Goal: Task Accomplishment & Management: Use online tool/utility

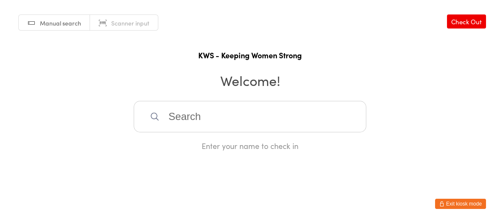
click at [199, 117] on input "search" at bounding box center [250, 116] width 233 height 31
type input "h"
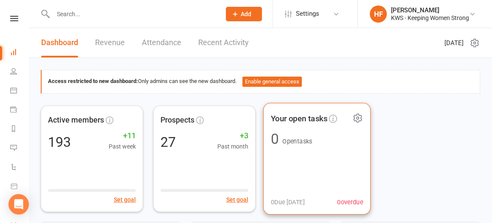
scroll to position [106, 0]
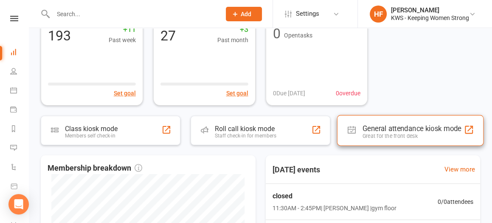
click at [373, 126] on div "General attendance kiosk mode" at bounding box center [412, 128] width 99 height 8
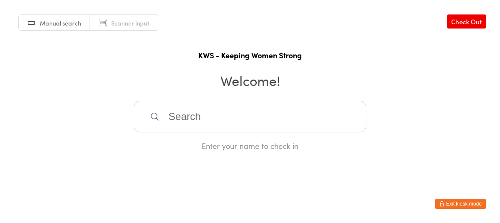
click at [169, 113] on input "search" at bounding box center [250, 116] width 233 height 31
click at [238, 122] on input "search" at bounding box center [250, 116] width 233 height 31
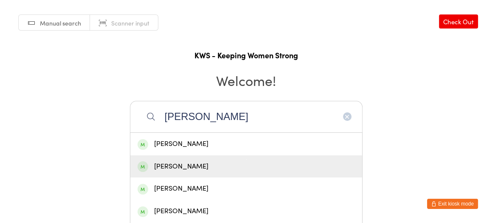
type input "jane"
click at [186, 165] on div "Jane Parkhill" at bounding box center [246, 166] width 217 height 11
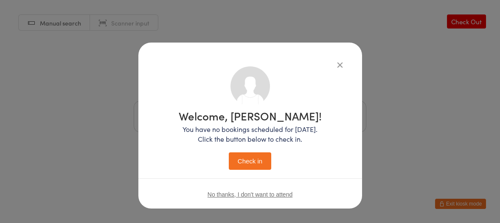
click at [237, 161] on button "Check in" at bounding box center [250, 160] width 42 height 17
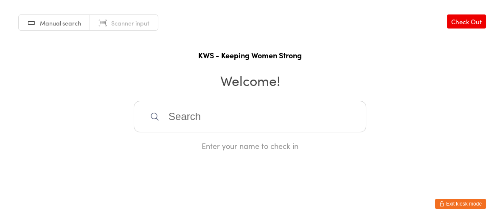
click at [161, 116] on input "search" at bounding box center [250, 116] width 233 height 31
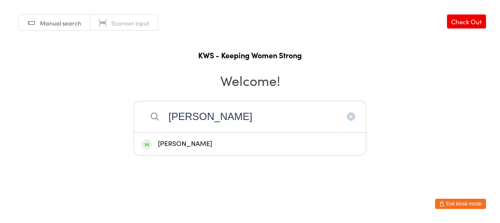
type input "gail"
click at [167, 143] on div "Gail Senini" at bounding box center [249, 143] width 217 height 11
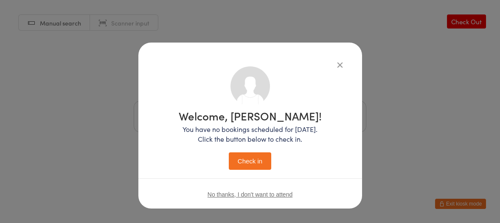
click at [242, 161] on button "Check in" at bounding box center [250, 160] width 42 height 17
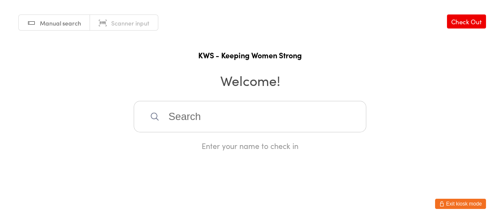
click at [186, 109] on input "search" at bounding box center [250, 116] width 233 height 31
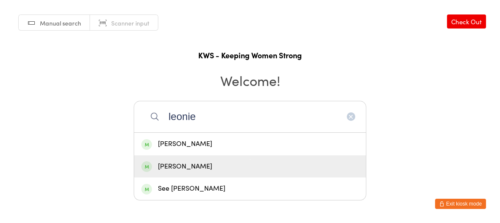
type input "leonie"
click at [198, 165] on div "Leonie Anderson" at bounding box center [249, 166] width 217 height 11
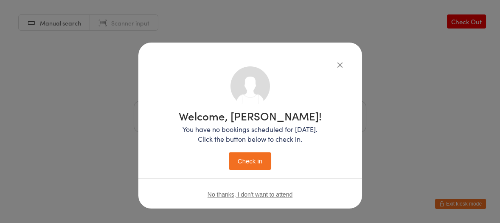
click at [256, 157] on button "Check in" at bounding box center [250, 160] width 42 height 17
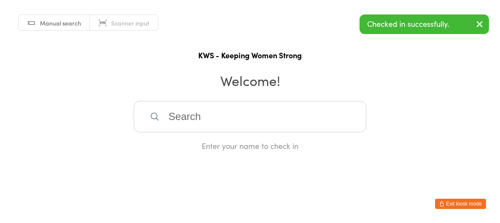
click at [479, 23] on icon "button" at bounding box center [480, 24] width 10 height 11
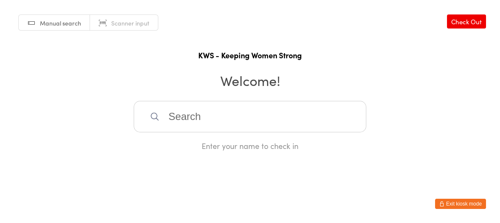
click at [191, 117] on input "search" at bounding box center [250, 116] width 233 height 31
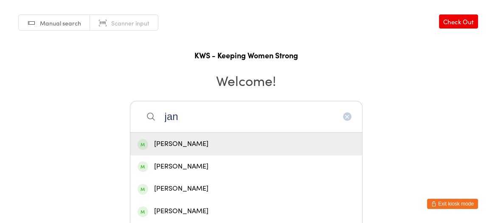
type input "jan"
click at [169, 141] on div "Jan Turner" at bounding box center [246, 143] width 217 height 11
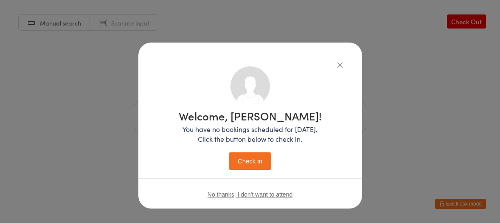
click at [245, 155] on button "Check in" at bounding box center [250, 160] width 42 height 17
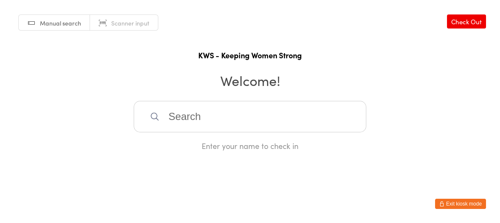
drag, startPoint x: 430, startPoint y: 2, endPoint x: 456, endPoint y: 5, distance: 25.6
click at [429, 1] on div "Manual search Scanner input Check Out KWS - Keeping Women Strong Welcome! Enter…" at bounding box center [250, 75] width 500 height 151
click at [221, 110] on input "search" at bounding box center [250, 116] width 233 height 31
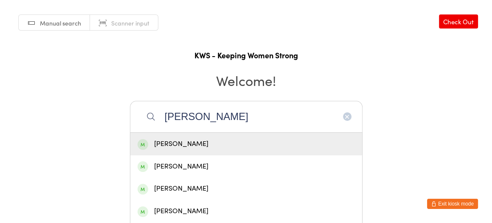
type input "joanne"
click at [181, 147] on div "Joanne Coghill" at bounding box center [246, 143] width 217 height 11
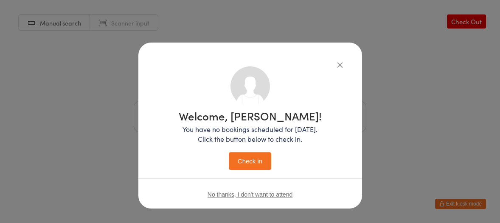
click at [237, 165] on button "Check in" at bounding box center [250, 160] width 42 height 17
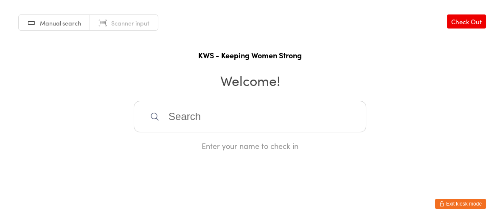
click at [185, 112] on input "search" at bounding box center [250, 116] width 233 height 31
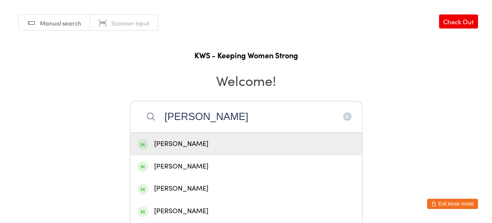
type input "Sheena"
click at [194, 135] on div "Sheena Paterson" at bounding box center [246, 143] width 232 height 23
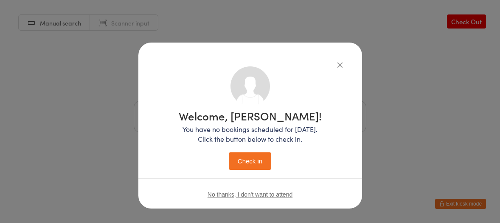
click at [246, 157] on button "Check in" at bounding box center [250, 160] width 42 height 17
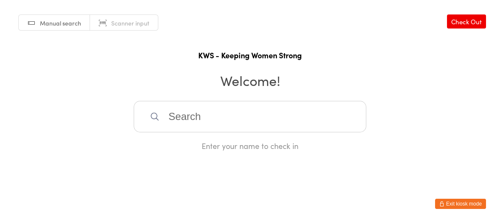
click at [238, 121] on input "search" at bounding box center [250, 116] width 233 height 31
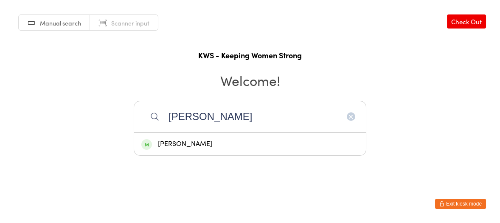
type input "Yen"
click at [188, 144] on div "Yen Phua" at bounding box center [249, 143] width 217 height 11
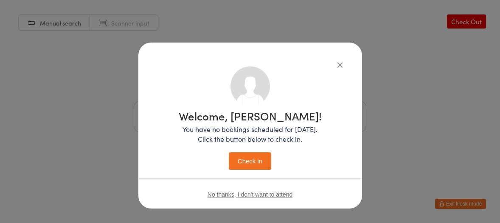
click at [239, 155] on button "Check in" at bounding box center [250, 160] width 42 height 17
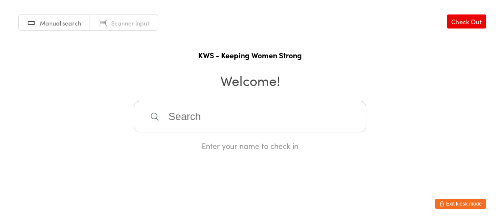
click at [175, 110] on input "search" at bounding box center [250, 116] width 233 height 31
type input "pexi"
click at [189, 145] on div "Margaret Pexi" at bounding box center [249, 143] width 217 height 11
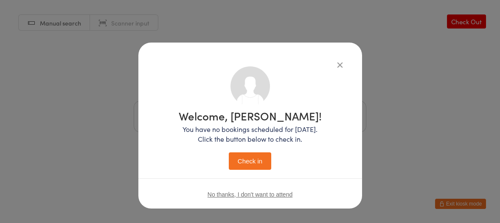
click at [236, 151] on div "Welcome, Margaret! You have no bookings scheduled for today. Click the button b…" at bounding box center [250, 139] width 143 height 59
click at [234, 159] on button "Check in" at bounding box center [250, 160] width 42 height 17
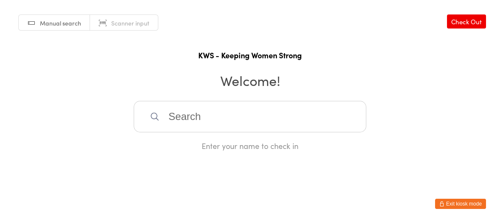
click at [193, 118] on input "search" at bounding box center [250, 116] width 233 height 31
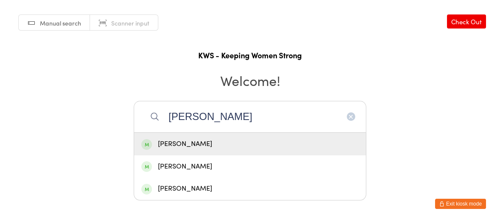
type input "Tanja Tomac"
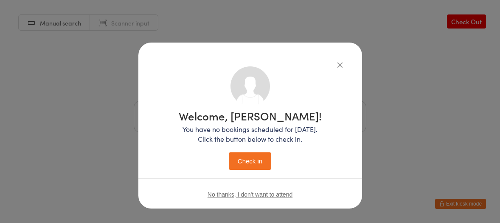
click at [244, 161] on button "Check in" at bounding box center [250, 160] width 42 height 17
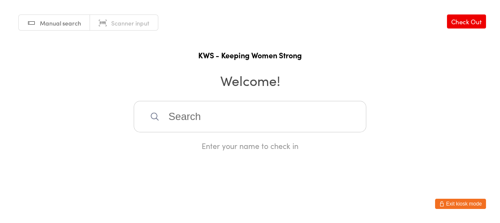
click at [299, 105] on input "search" at bounding box center [250, 116] width 233 height 31
click at [179, 115] on input "dzousa" at bounding box center [250, 116] width 233 height 31
drag, startPoint x: 200, startPoint y: 120, endPoint x: 165, endPoint y: 111, distance: 36.9
click at [165, 111] on input "ousa" at bounding box center [250, 116] width 233 height 31
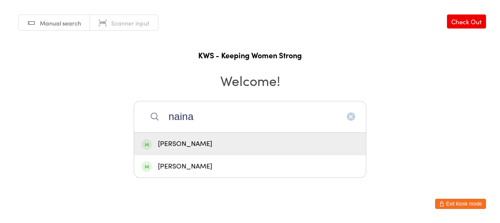
type input "naina"
click at [196, 146] on div "Naina Kaitharath" at bounding box center [249, 143] width 217 height 11
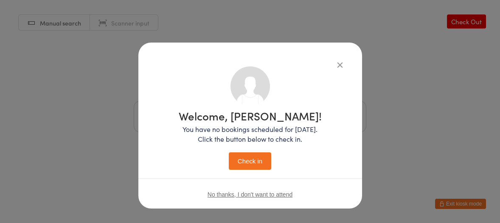
click at [249, 158] on button "Check in" at bounding box center [250, 160] width 42 height 17
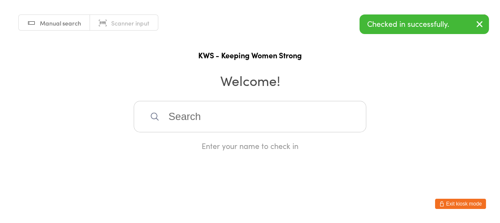
click at [222, 125] on input "search" at bounding box center [250, 116] width 233 height 31
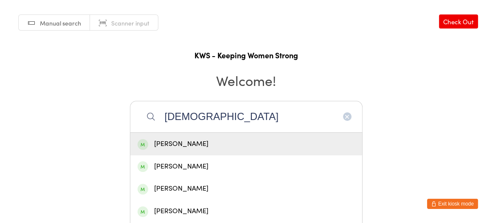
type input "mariama"
click at [177, 140] on div "Maria Paul" at bounding box center [246, 143] width 217 height 11
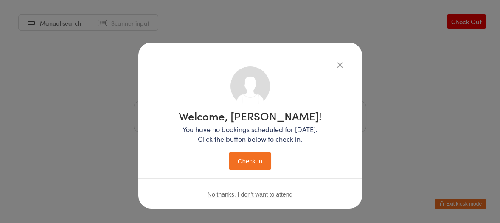
click at [258, 155] on button "Check in" at bounding box center [250, 160] width 42 height 17
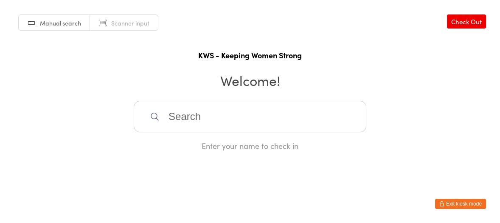
click at [184, 117] on input "search" at bounding box center [250, 116] width 233 height 31
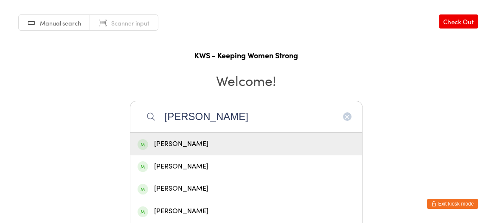
type input "janet"
click at [171, 143] on div "Janet Box" at bounding box center [246, 143] width 217 height 11
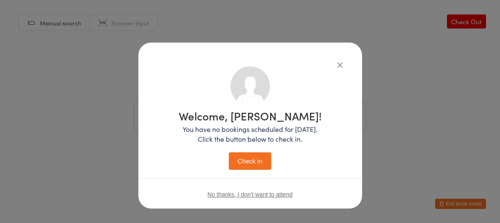
click at [251, 159] on button "Check in" at bounding box center [250, 160] width 42 height 17
